Goal: Check status

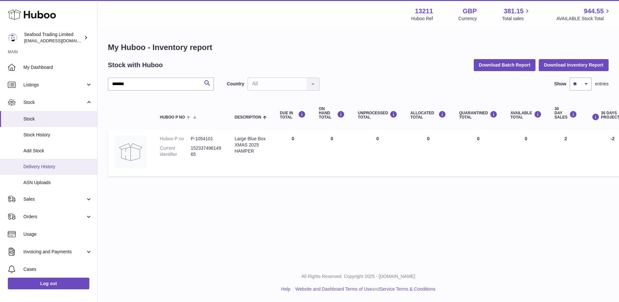
click at [48, 166] on span "Delivery History" at bounding box center [57, 167] width 69 height 6
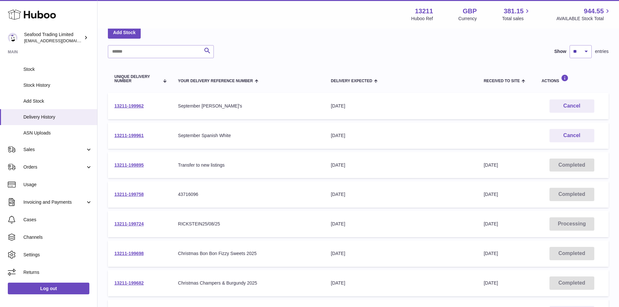
scroll to position [32, 0]
